Goal: Task Accomplishment & Management: Manage account settings

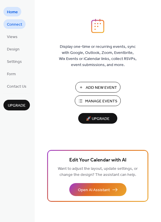
click at [12, 26] on span "Connect" at bounding box center [14, 25] width 15 height 6
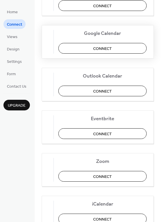
scroll to position [93, 0]
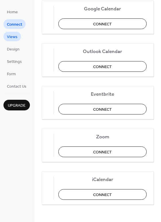
click at [19, 36] on link "Views" at bounding box center [12, 37] width 18 height 10
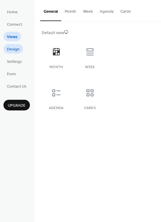
click at [19, 47] on span "Design" at bounding box center [13, 49] width 13 height 6
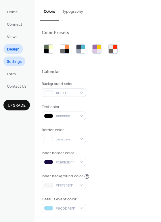
click at [19, 63] on span "Settings" at bounding box center [14, 62] width 15 height 6
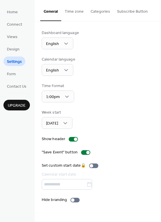
click at [15, 79] on ul "Home Connect Views Design Settings Form Contact Us" at bounding box center [16, 49] width 26 height 84
click at [10, 72] on span "Form" at bounding box center [11, 74] width 9 height 6
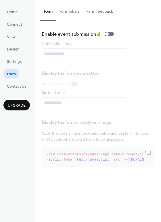
click at [17, 31] on ul "Home Connect Views Design Settings Form Contact Us" at bounding box center [16, 49] width 26 height 84
click at [13, 14] on span "Home" at bounding box center [12, 12] width 11 height 6
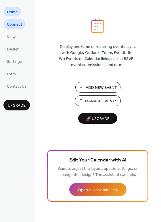
click at [14, 26] on span "Connect" at bounding box center [14, 25] width 15 height 6
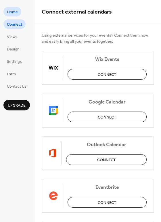
click at [13, 9] on span "Home" at bounding box center [12, 12] width 11 height 6
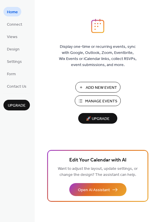
click at [100, 102] on span "Manage Events" at bounding box center [101, 101] width 32 height 6
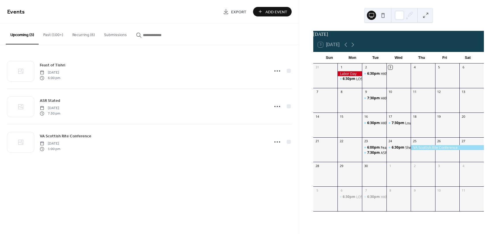
click at [58, 36] on button "Past (100+)" at bounding box center [53, 33] width 29 height 20
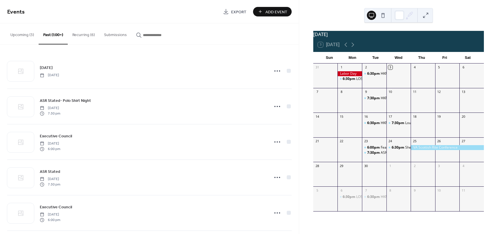
click at [81, 35] on button "Recurring (6)" at bounding box center [84, 33] width 32 height 20
click at [26, 34] on button "Upcoming (3)" at bounding box center [22, 33] width 33 height 20
